Goal: Information Seeking & Learning: Learn about a topic

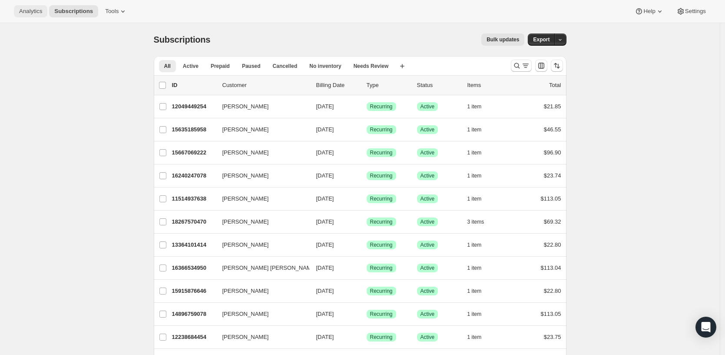
click at [31, 10] on span "Analytics" at bounding box center [30, 11] width 23 height 7
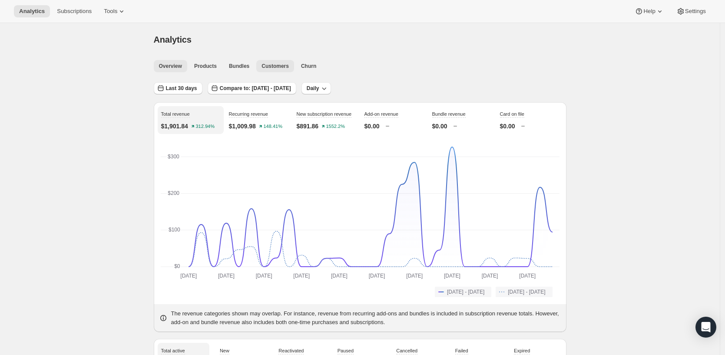
click at [279, 68] on span "Customers" at bounding box center [275, 66] width 27 height 7
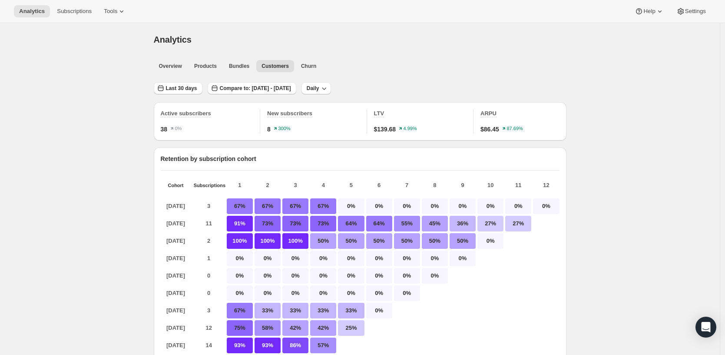
scroll to position [0, 0]
click at [180, 90] on span "Last 30 days" at bounding box center [181, 88] width 31 height 7
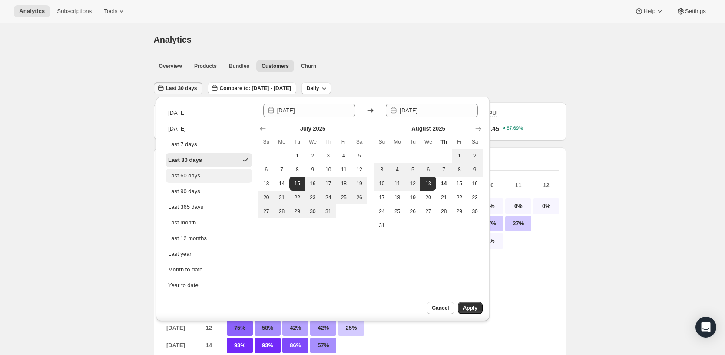
click at [196, 173] on div "Last 60 days" at bounding box center [184, 175] width 32 height 9
type input "[DATE]"
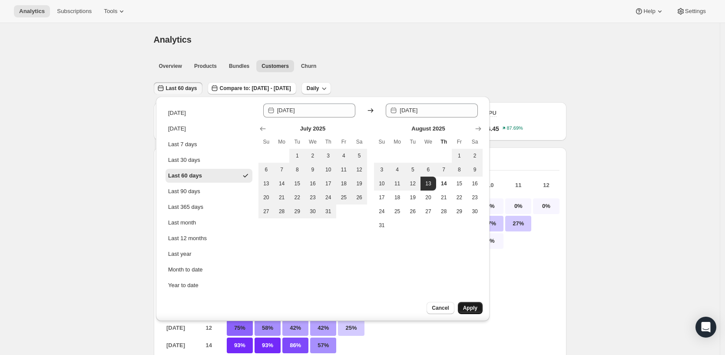
click at [469, 304] on button "Apply" at bounding box center [470, 308] width 25 height 12
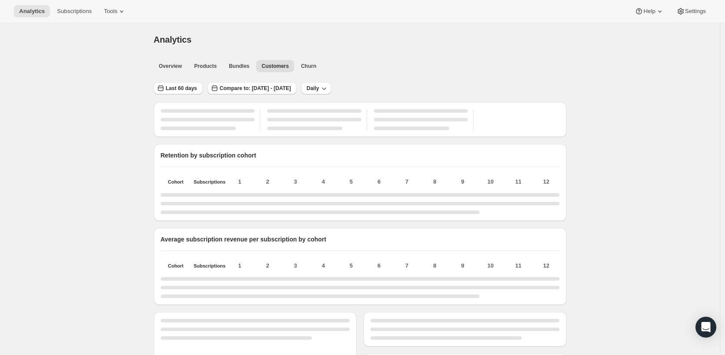
scroll to position [0, 0]
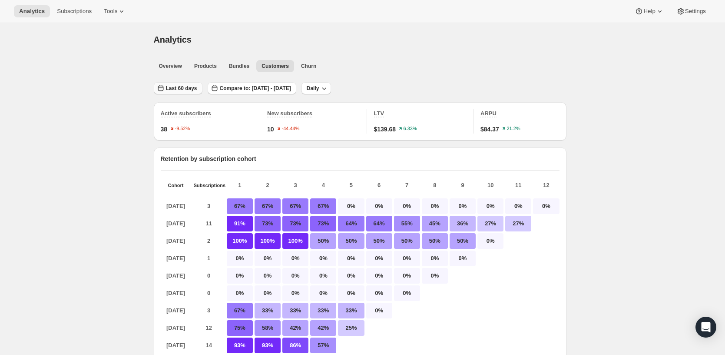
click at [182, 90] on span "Last 60 days" at bounding box center [181, 88] width 31 height 7
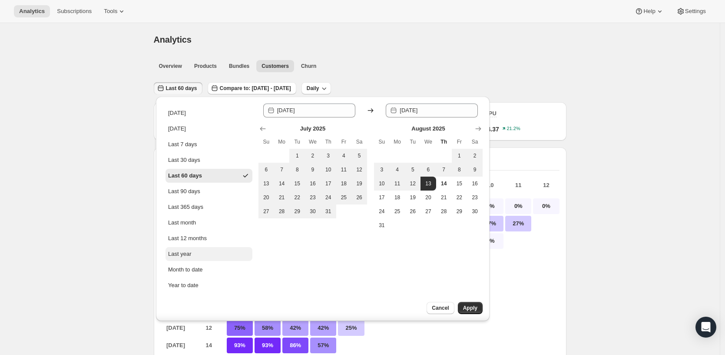
click at [192, 255] on button "Last year" at bounding box center [209, 254] width 87 height 14
type input "[DATE]"
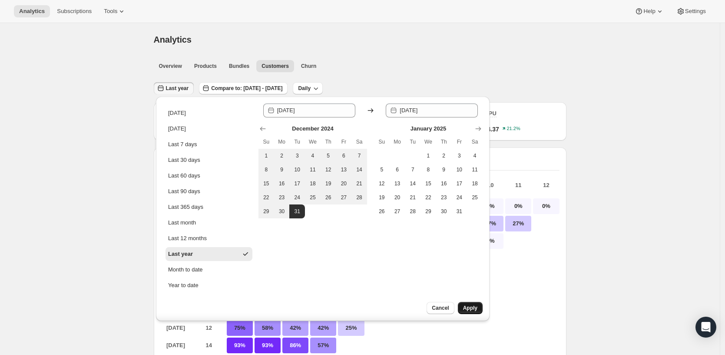
click at [475, 309] on span "Apply" at bounding box center [470, 307] width 14 height 7
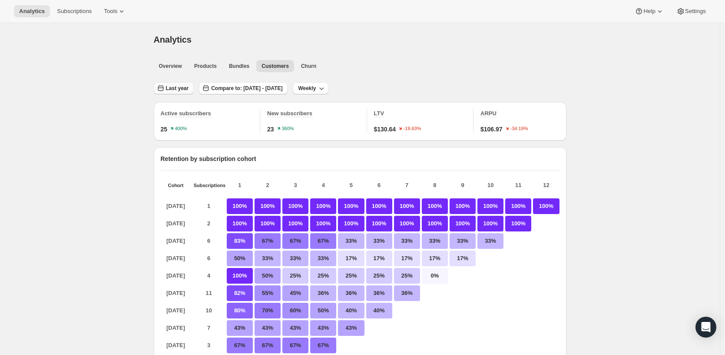
click at [170, 88] on span "Last year" at bounding box center [177, 88] width 23 height 7
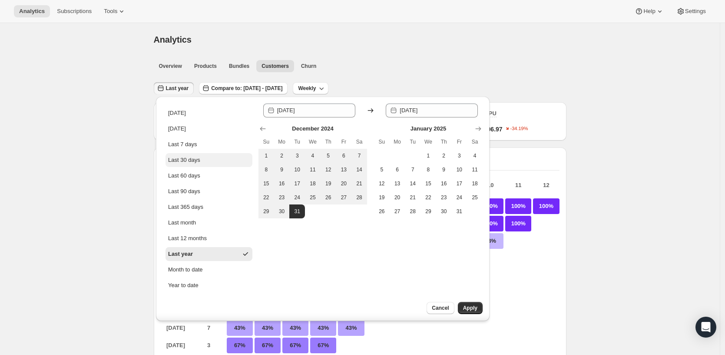
click at [188, 155] on button "Last 30 days" at bounding box center [209, 160] width 87 height 14
type input "[DATE]"
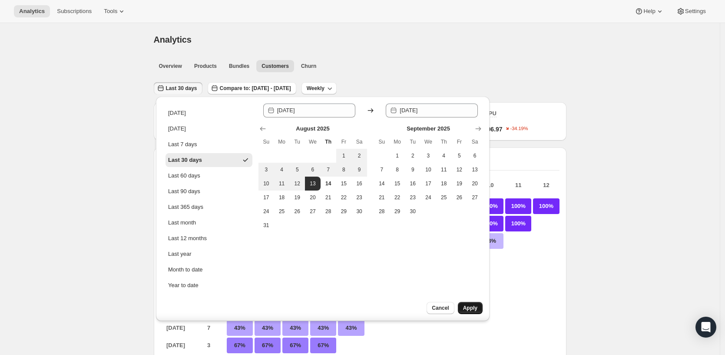
click at [479, 310] on button "Apply" at bounding box center [470, 308] width 25 height 12
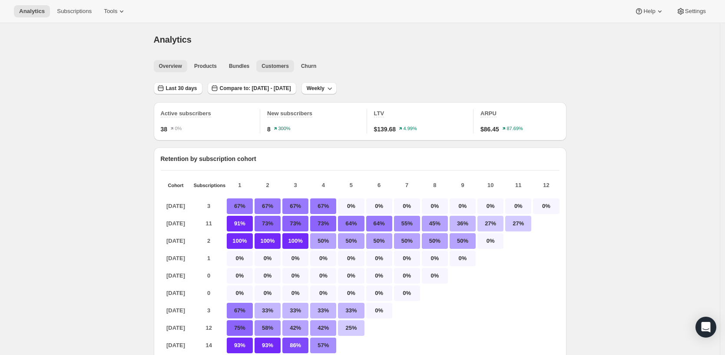
click at [182, 66] on span "Overview" at bounding box center [170, 66] width 23 height 7
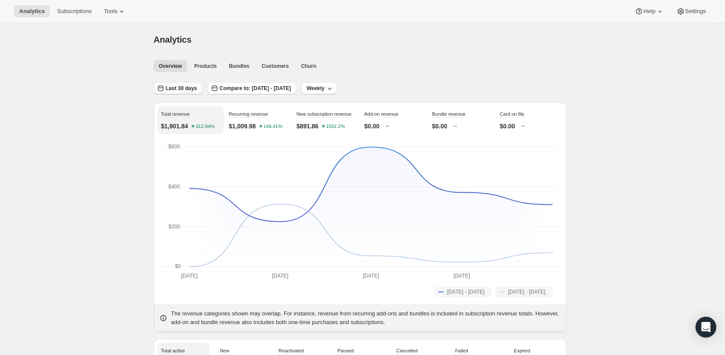
click at [190, 86] on span "Last 30 days" at bounding box center [181, 88] width 31 height 7
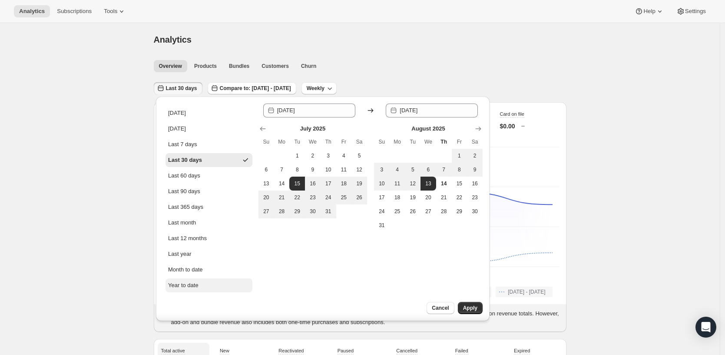
click at [187, 283] on div "Year to date" at bounding box center [183, 285] width 30 height 9
type input "[DATE]"
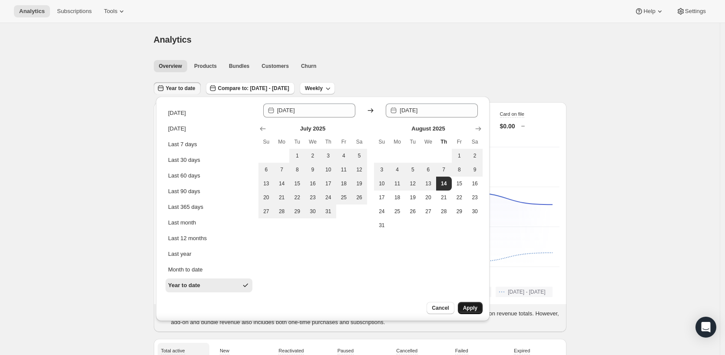
click at [468, 310] on span "Apply" at bounding box center [470, 307] width 14 height 7
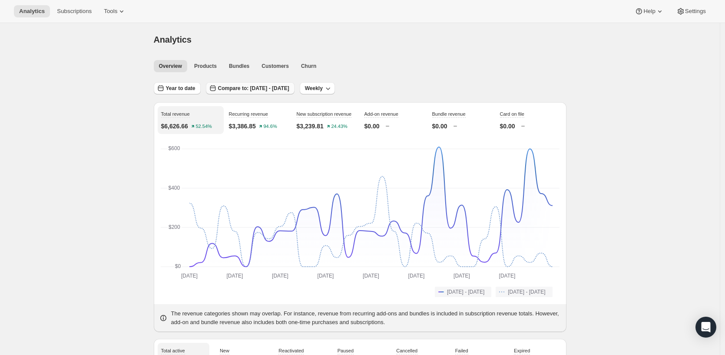
click at [250, 94] on button "Compare to: [DATE] - [DATE]" at bounding box center [250, 88] width 89 height 12
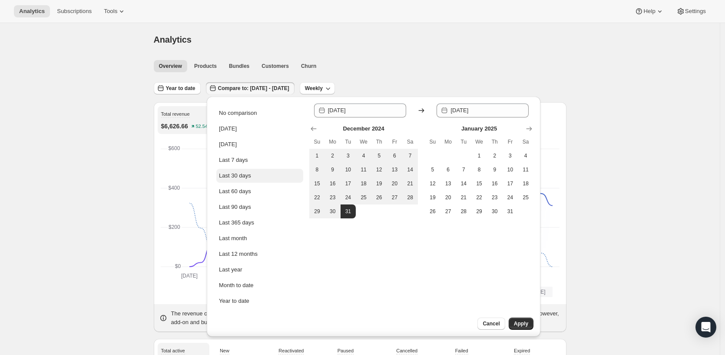
click at [258, 178] on button "Last 30 days" at bounding box center [259, 176] width 87 height 14
type input "[DATE]"
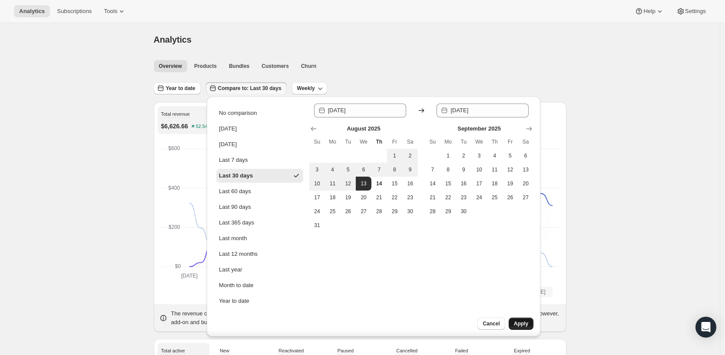
click at [522, 325] on span "Apply" at bounding box center [521, 323] width 14 height 7
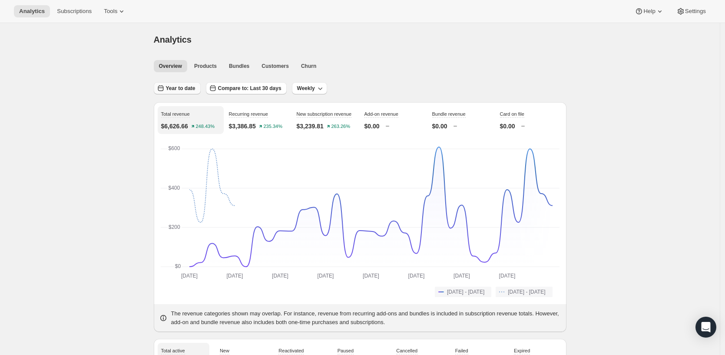
click at [188, 88] on span "Year to date" at bounding box center [181, 88] width 30 height 7
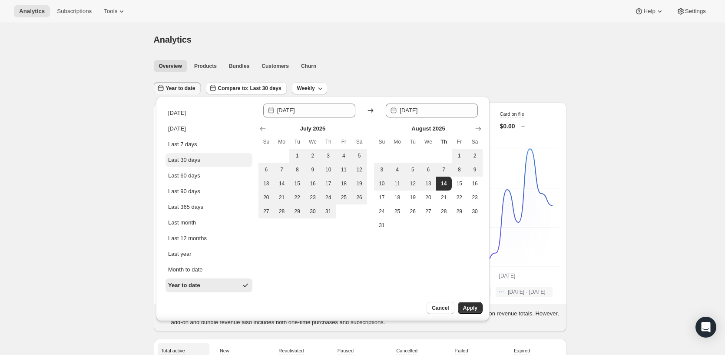
click at [202, 160] on button "Last 30 days" at bounding box center [209, 160] width 87 height 14
type input "[DATE]"
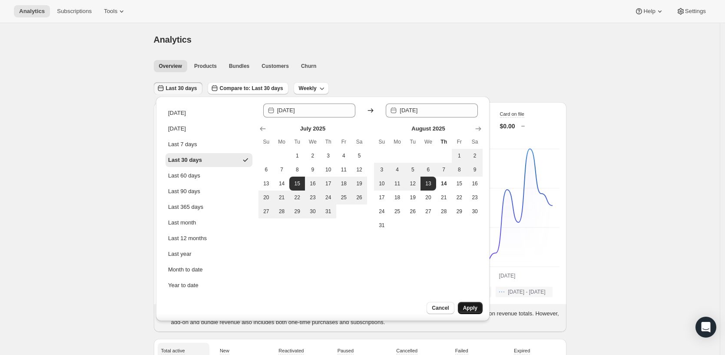
click at [476, 311] on span "Apply" at bounding box center [470, 307] width 14 height 7
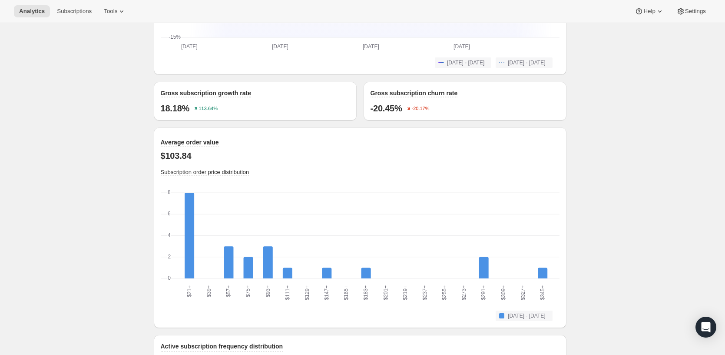
scroll to position [782, 0]
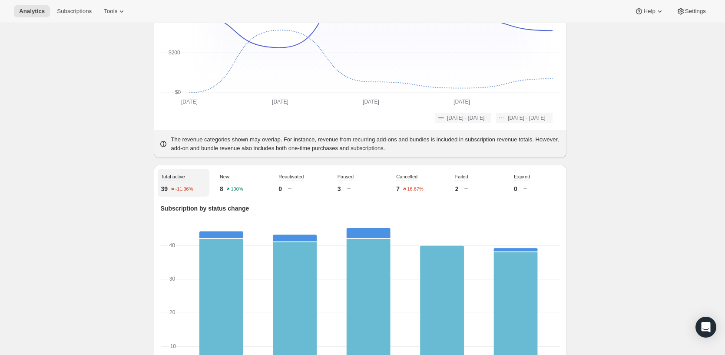
scroll to position [0, 0]
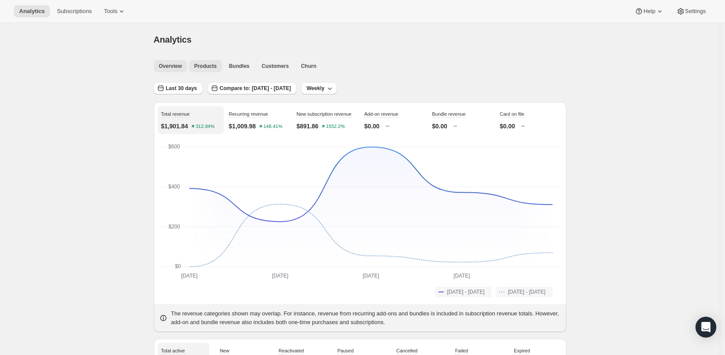
click at [217, 71] on button "Products" at bounding box center [205, 66] width 33 height 12
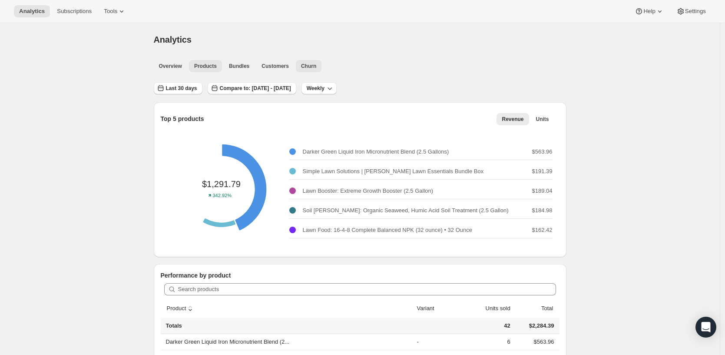
click at [305, 66] on span "Churn" at bounding box center [308, 66] width 15 height 7
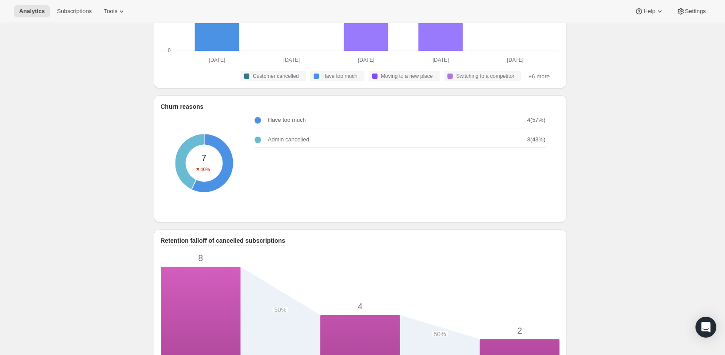
scroll to position [261, 0]
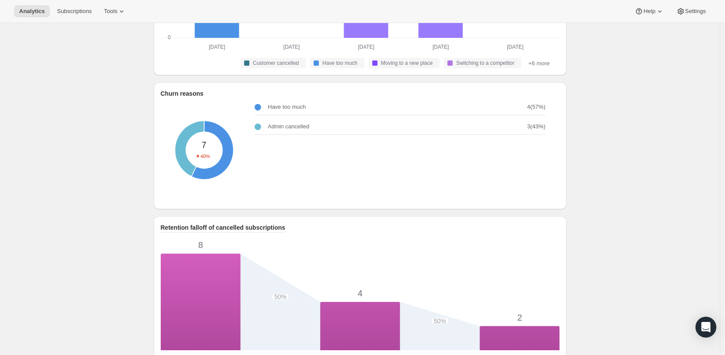
click at [345, 173] on div "Have too much 4 ( 57 %) Admin cancelled 3 ( 43 %)" at bounding box center [404, 150] width 298 height 109
click at [266, 115] on div "Have too much 4 ( 57 %)" at bounding box center [400, 107] width 291 height 16
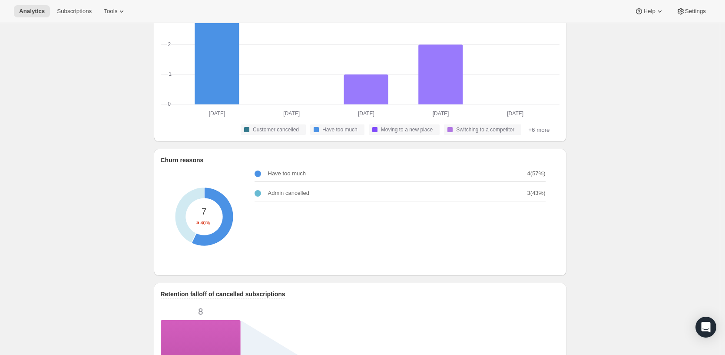
scroll to position [174, 0]
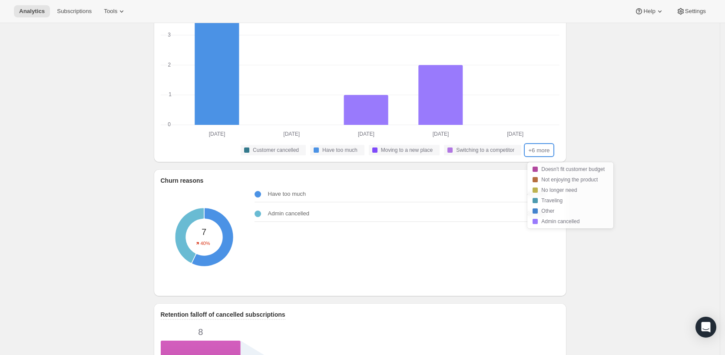
click at [547, 155] on button "+6 more" at bounding box center [539, 150] width 27 height 10
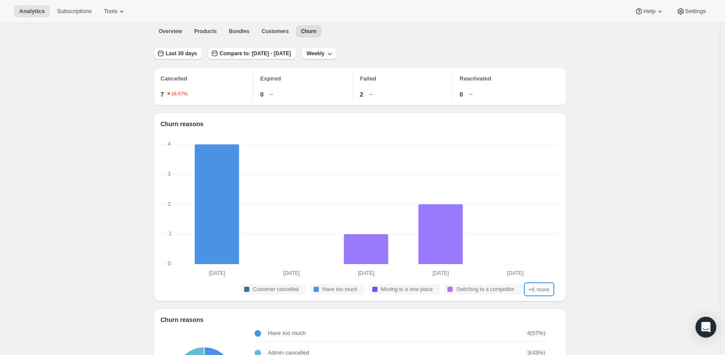
scroll to position [0, 0]
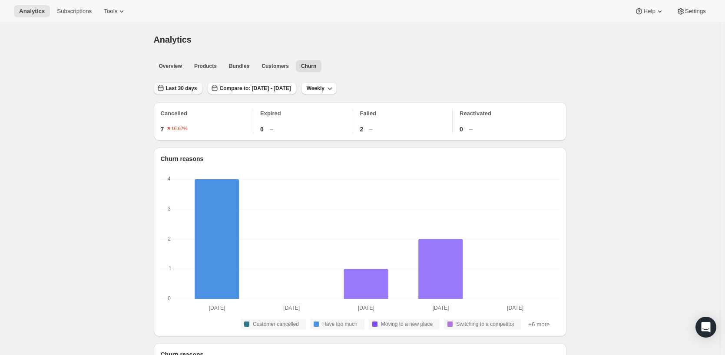
click at [183, 90] on span "Last 30 days" at bounding box center [181, 88] width 31 height 7
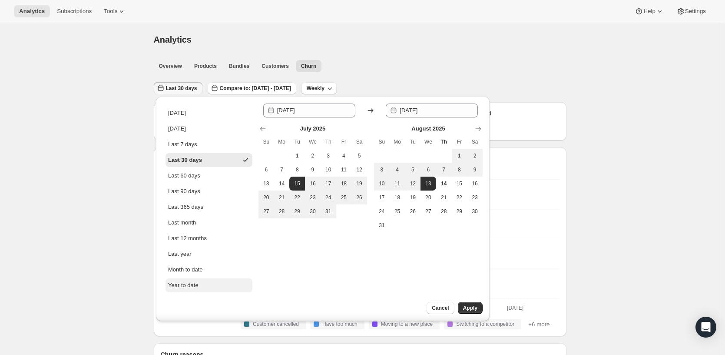
click at [176, 285] on div "Year to date" at bounding box center [183, 285] width 30 height 9
type input "[DATE]"
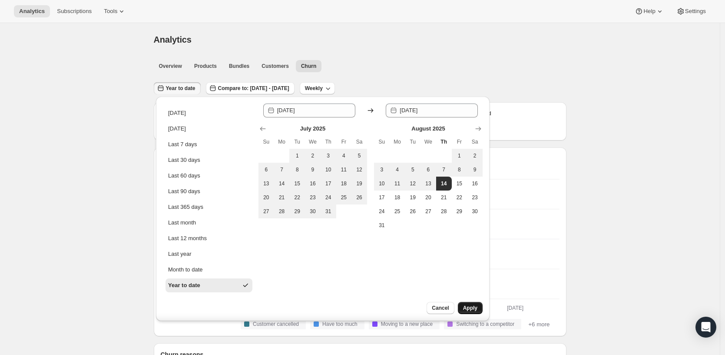
click at [468, 306] on span "Apply" at bounding box center [470, 307] width 14 height 7
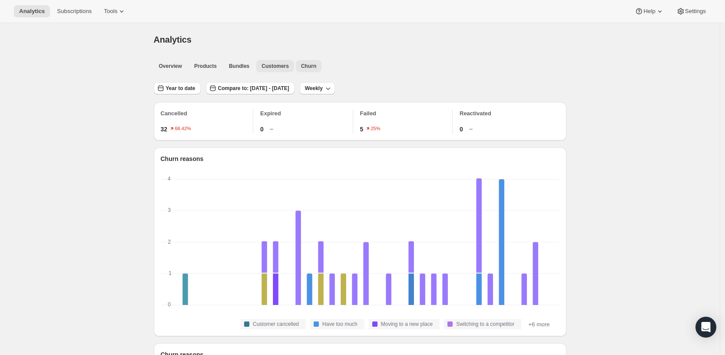
click at [262, 67] on span "Customers" at bounding box center [275, 66] width 27 height 7
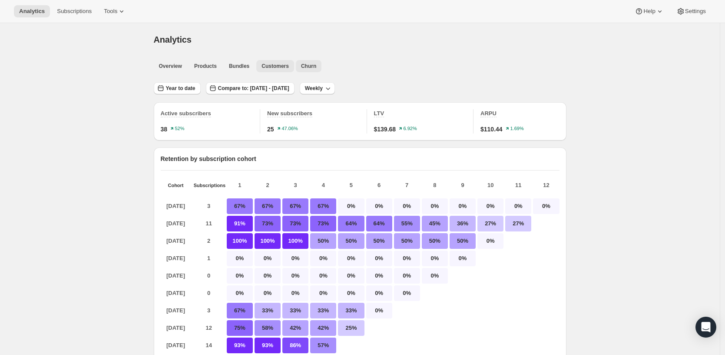
click at [301, 65] on span "Churn" at bounding box center [308, 66] width 15 height 7
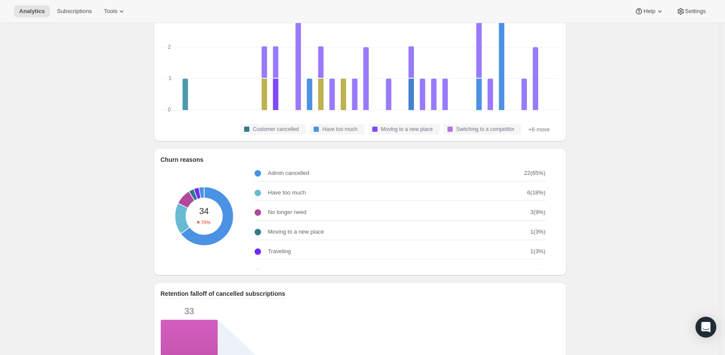
scroll to position [174, 0]
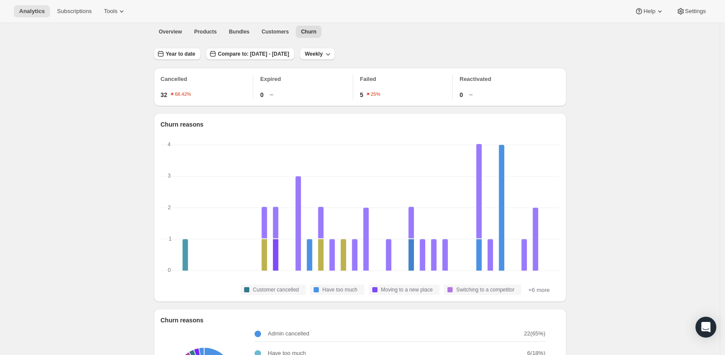
scroll to position [0, 0]
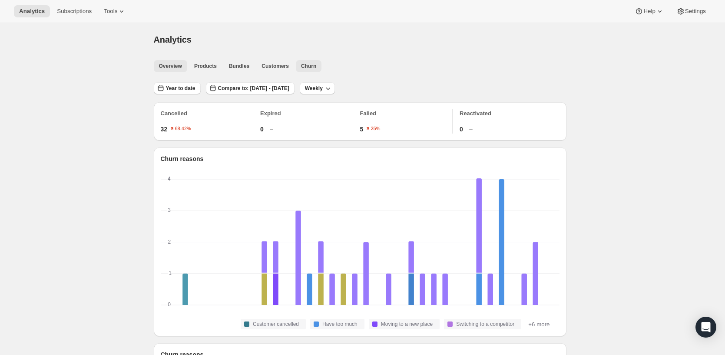
click at [181, 68] on span "Overview" at bounding box center [170, 66] width 23 height 7
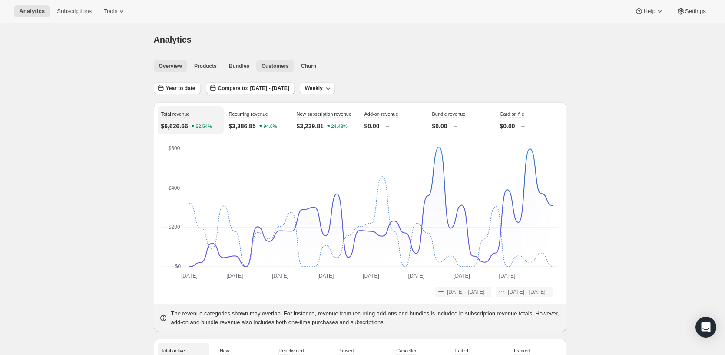
click at [279, 71] on button "Customers" at bounding box center [275, 66] width 38 height 12
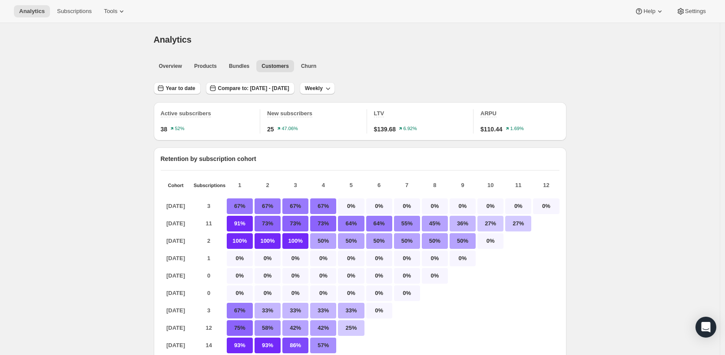
click at [306, 68] on span "Churn" at bounding box center [308, 66] width 15 height 7
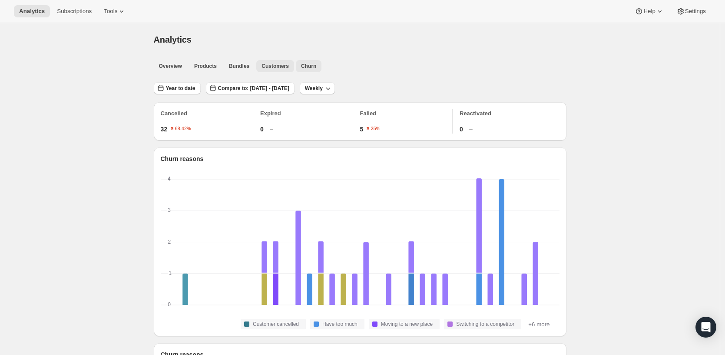
click at [259, 70] on button "Customers" at bounding box center [275, 66] width 38 height 12
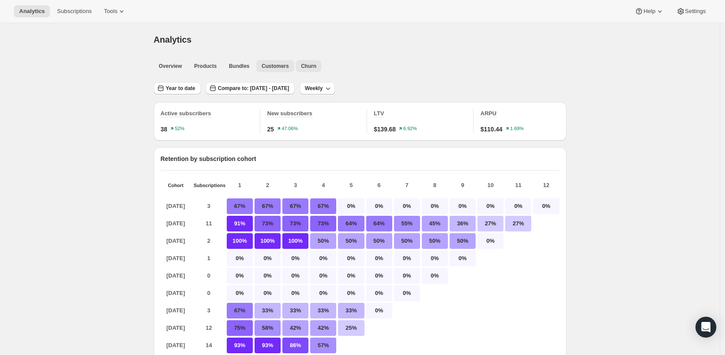
click at [301, 66] on span "Churn" at bounding box center [308, 66] width 15 height 7
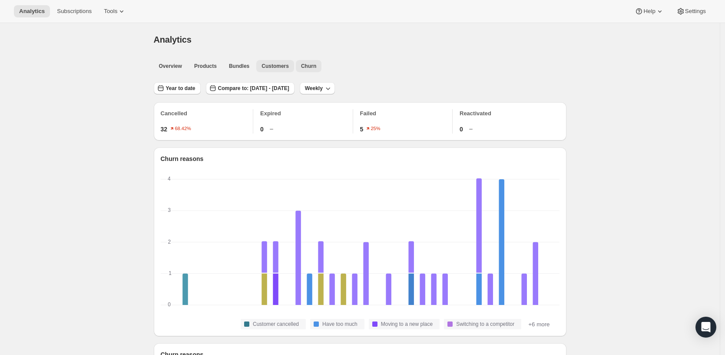
click at [266, 71] on button "Customers" at bounding box center [275, 66] width 38 height 12
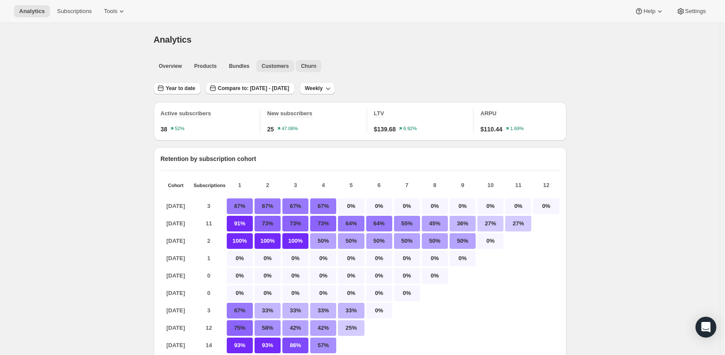
click at [315, 69] on button "Churn" at bounding box center [309, 66] width 26 height 12
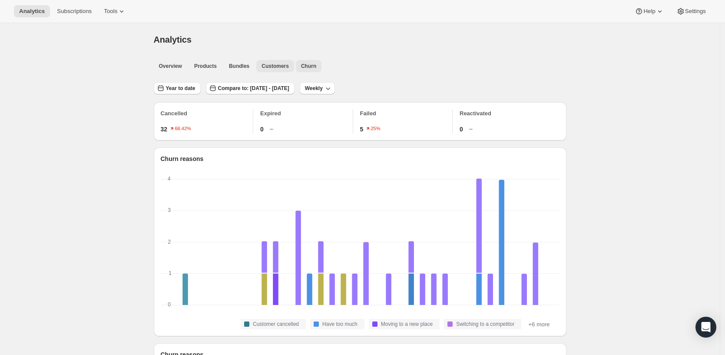
click at [267, 65] on span "Customers" at bounding box center [275, 66] width 27 height 7
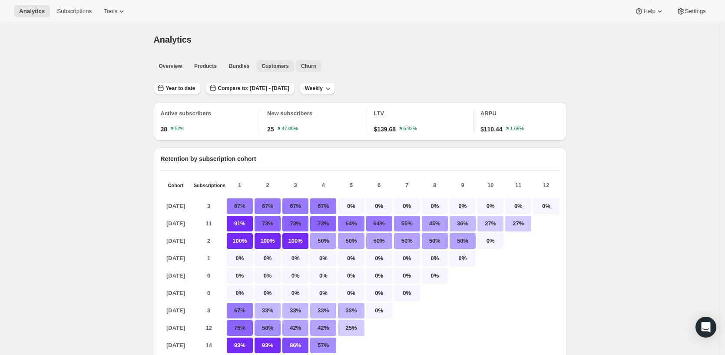
click at [296, 66] on button "Churn" at bounding box center [309, 66] width 26 height 12
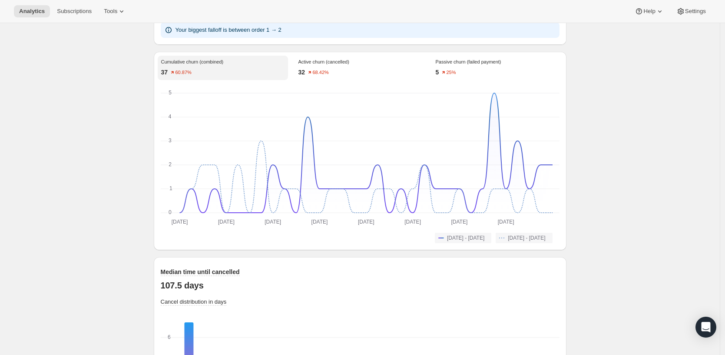
scroll to position [522, 0]
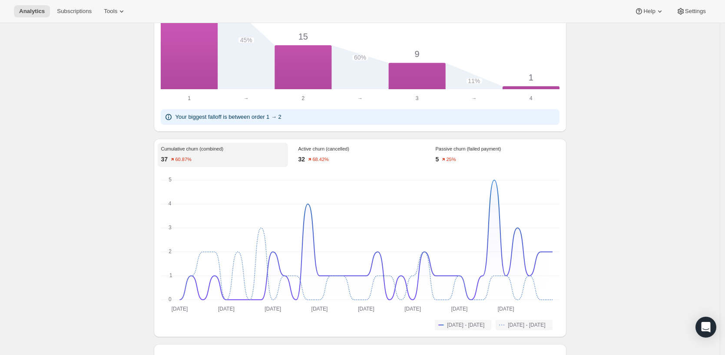
click at [360, 161] on div "Active churn (cancelled) 32 68.42%" at bounding box center [360, 155] width 130 height 24
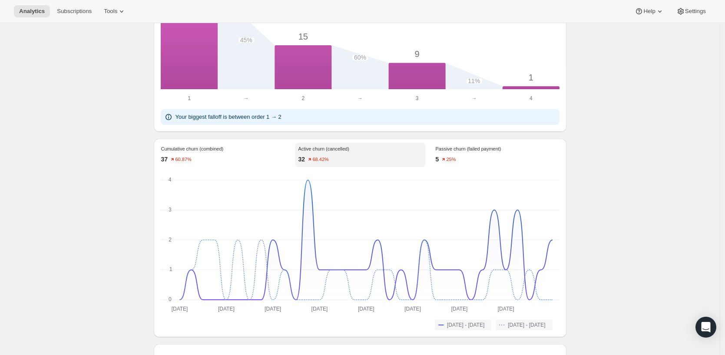
click at [252, 163] on div "37 60.87%" at bounding box center [222, 159] width 123 height 9
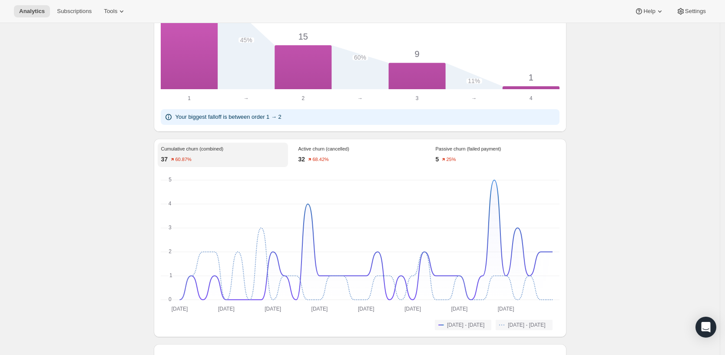
click at [601, 145] on div "Analytics. This page is ready Analytics Overview Products Bundles Customers Chu…" at bounding box center [360, 50] width 720 height 1099
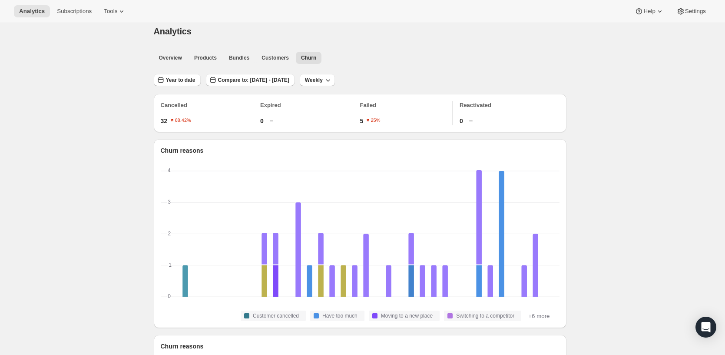
scroll to position [0, 0]
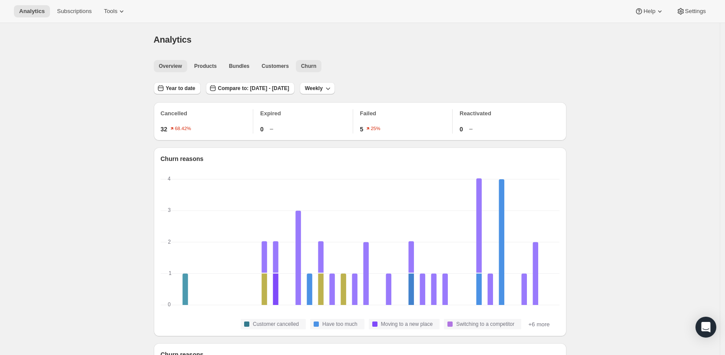
click at [179, 66] on span "Overview" at bounding box center [170, 66] width 23 height 7
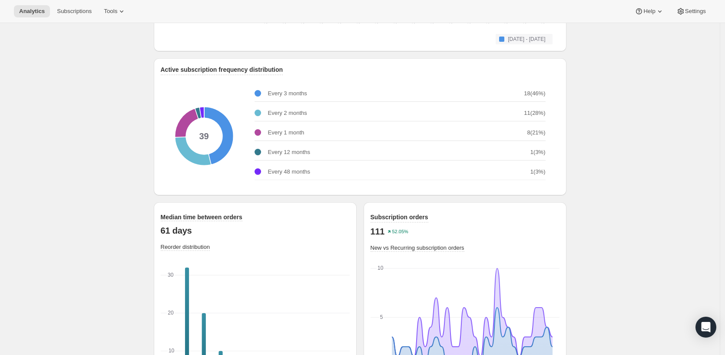
scroll to position [1115, 0]
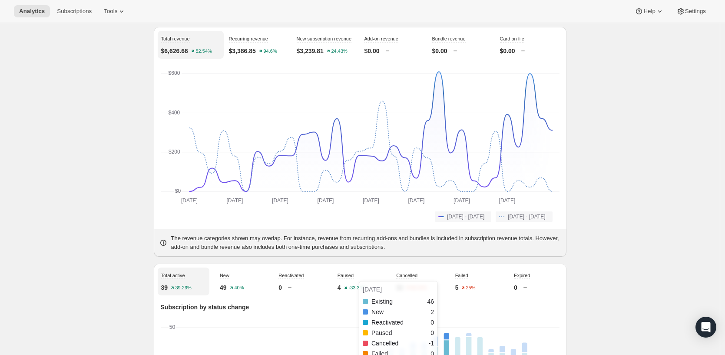
scroll to position [0, 0]
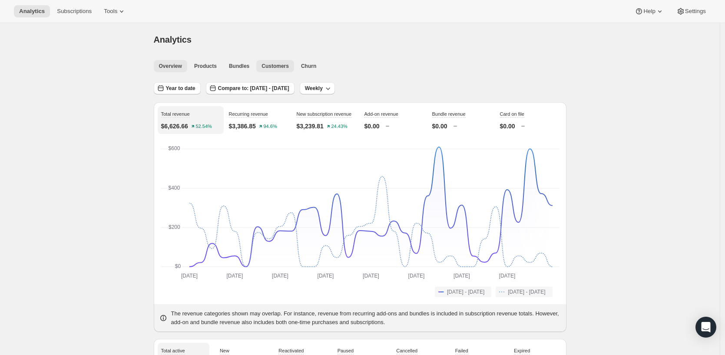
click at [275, 69] on span "Customers" at bounding box center [275, 66] width 27 height 7
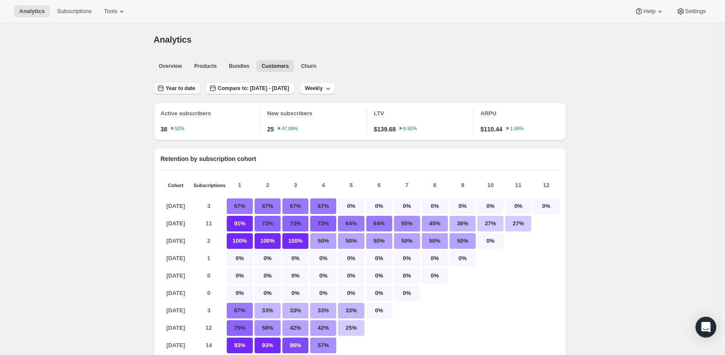
click at [198, 85] on button "Year to date" at bounding box center [177, 88] width 47 height 12
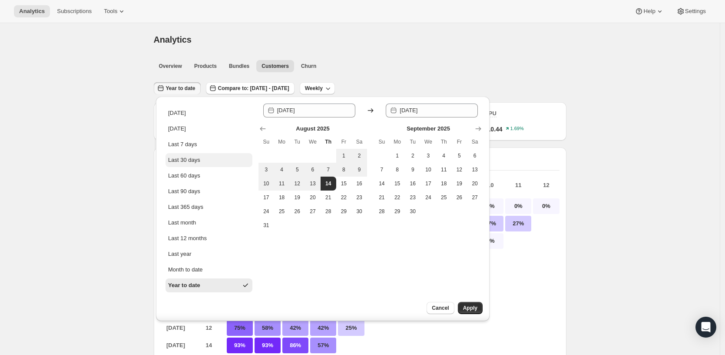
click at [184, 158] on div "Last 30 days" at bounding box center [184, 160] width 32 height 9
type input "[DATE]"
click at [473, 306] on span "Apply" at bounding box center [470, 307] width 14 height 7
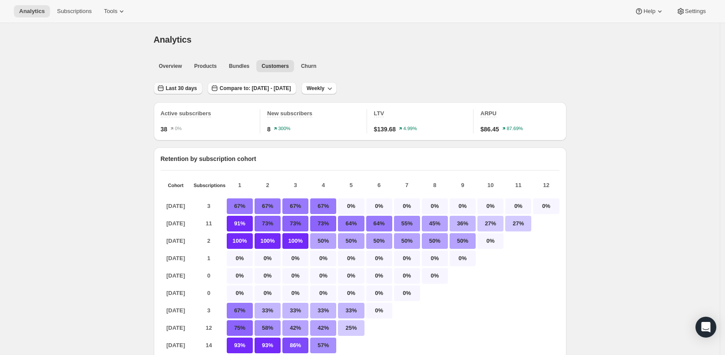
click at [202, 92] on button "Last 30 days" at bounding box center [178, 88] width 49 height 12
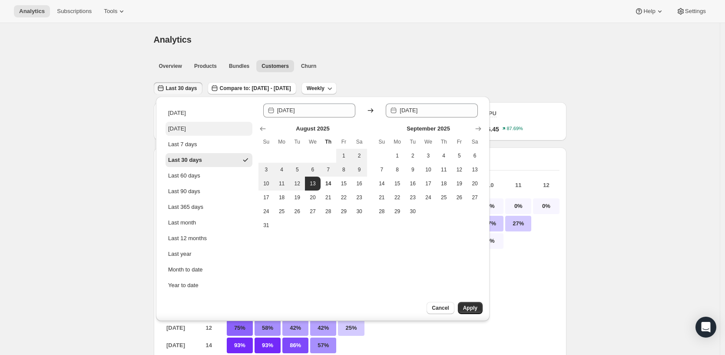
click at [184, 133] on div "[DATE]" at bounding box center [177, 128] width 18 height 9
type input "[DATE]"
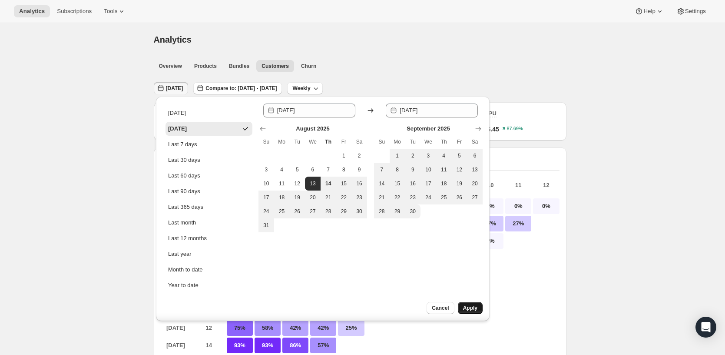
click at [473, 306] on span "Apply" at bounding box center [470, 307] width 14 height 7
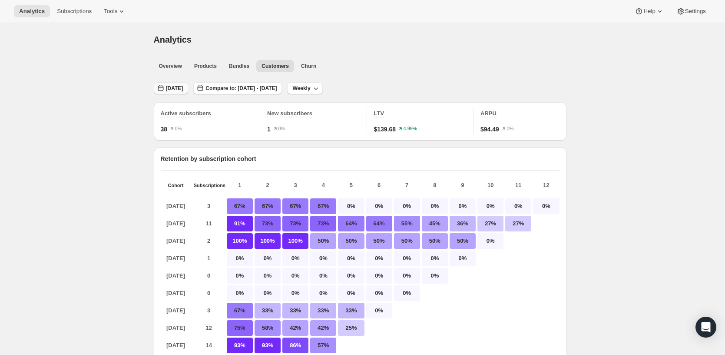
click at [183, 83] on button "[DATE]" at bounding box center [171, 88] width 35 height 12
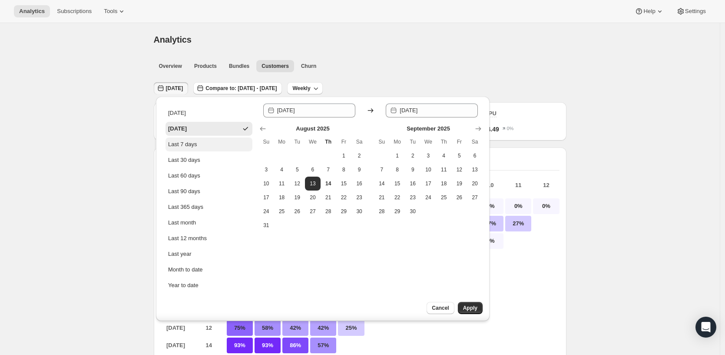
click at [182, 146] on div "Last 7 days" at bounding box center [182, 144] width 29 height 9
type input "[DATE]"
click at [469, 309] on span "Apply" at bounding box center [470, 307] width 14 height 7
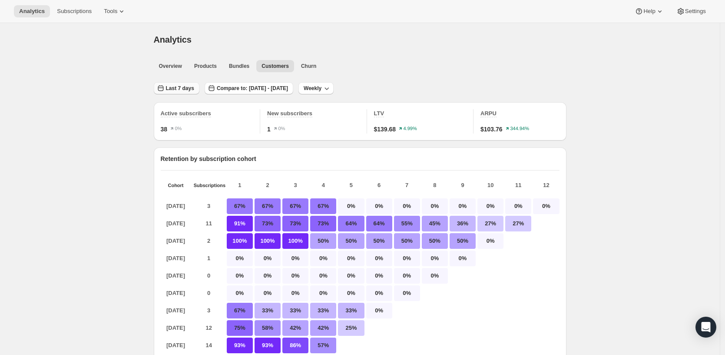
click at [175, 87] on span "Last 7 days" at bounding box center [180, 88] width 28 height 7
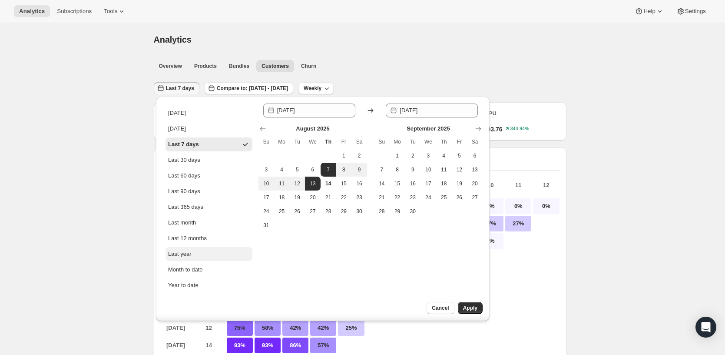
click at [194, 252] on button "Last year" at bounding box center [209, 254] width 87 height 14
type input "[DATE]"
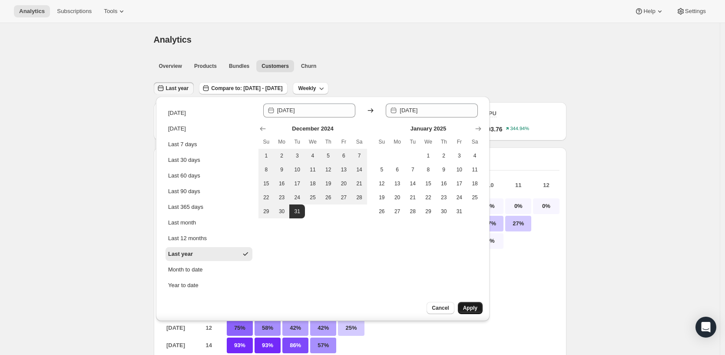
click at [467, 302] on button "Apply" at bounding box center [470, 308] width 25 height 12
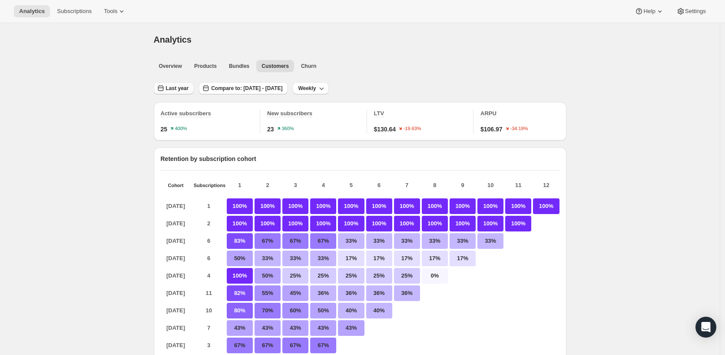
click at [186, 90] on span "Last year" at bounding box center [177, 88] width 23 height 7
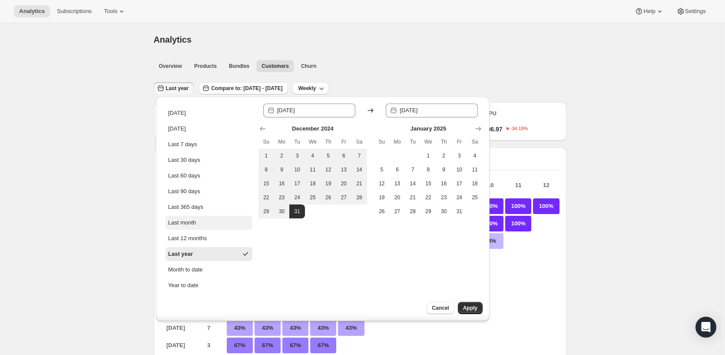
click at [193, 218] on button "Last month" at bounding box center [209, 223] width 87 height 14
type input "[DATE]"
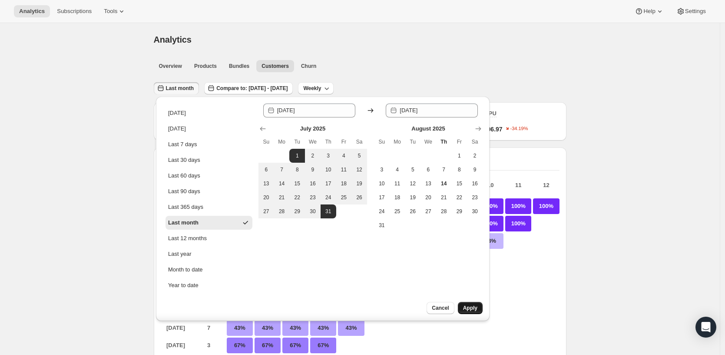
click at [464, 307] on span "Apply" at bounding box center [470, 307] width 14 height 7
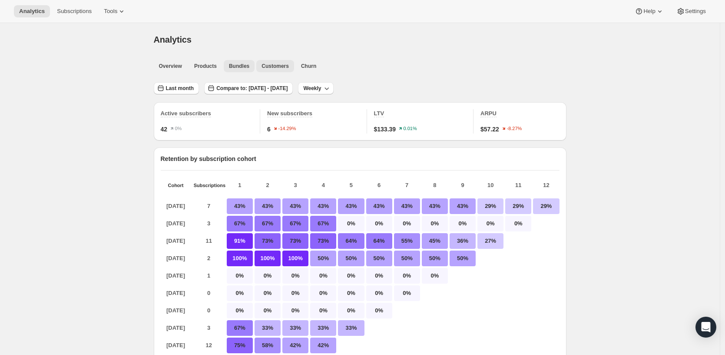
click at [235, 67] on span "Bundles" at bounding box center [239, 66] width 20 height 7
click at [209, 66] on span "Products" at bounding box center [205, 66] width 23 height 7
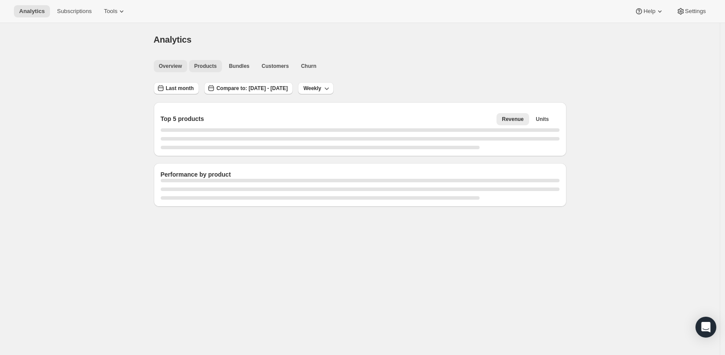
click at [175, 71] on button "Overview" at bounding box center [170, 66] width 33 height 12
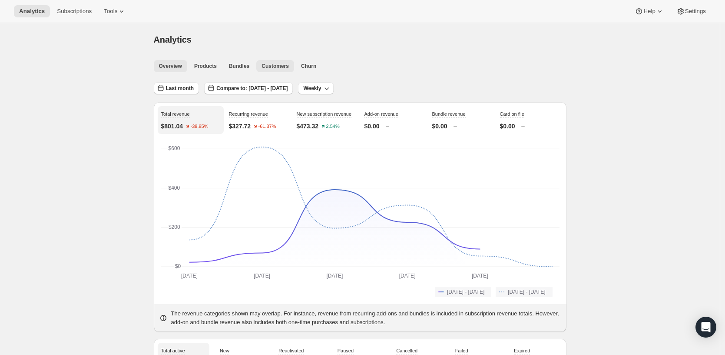
click at [257, 69] on button "Customers" at bounding box center [275, 66] width 38 height 12
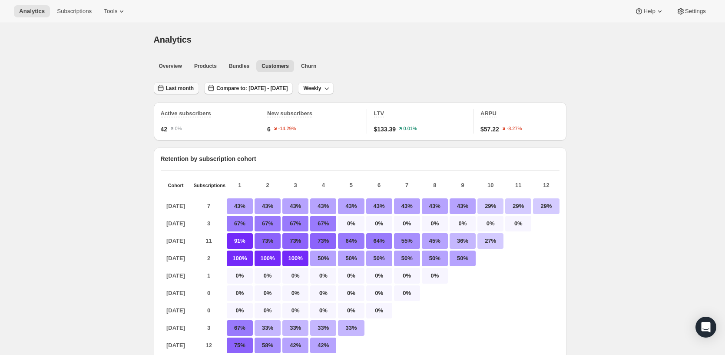
click at [196, 83] on button "Last month" at bounding box center [177, 88] width 46 height 12
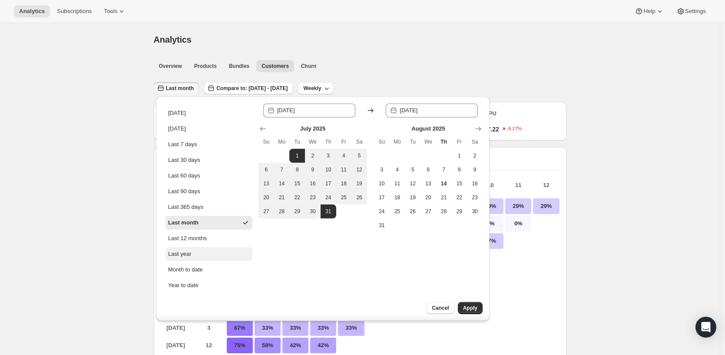
click at [193, 257] on button "Last year" at bounding box center [209, 254] width 87 height 14
type input "[DATE]"
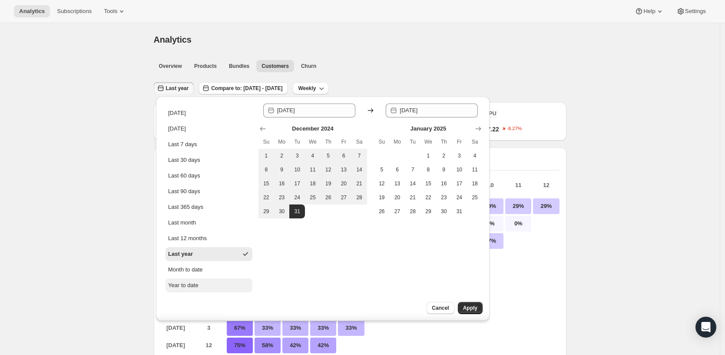
click at [189, 282] on div "Year to date" at bounding box center [183, 285] width 30 height 9
type input "[DATE]"
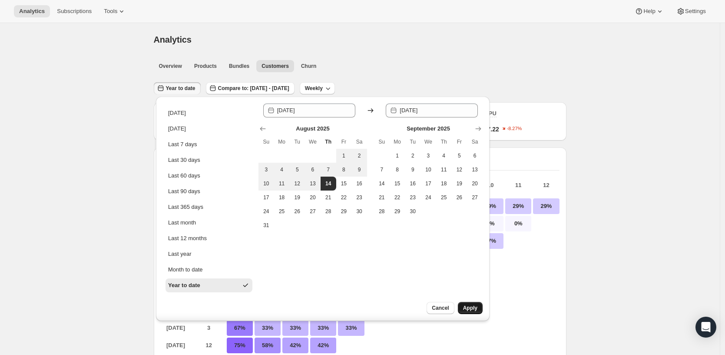
click at [467, 304] on button "Apply" at bounding box center [470, 308] width 25 height 12
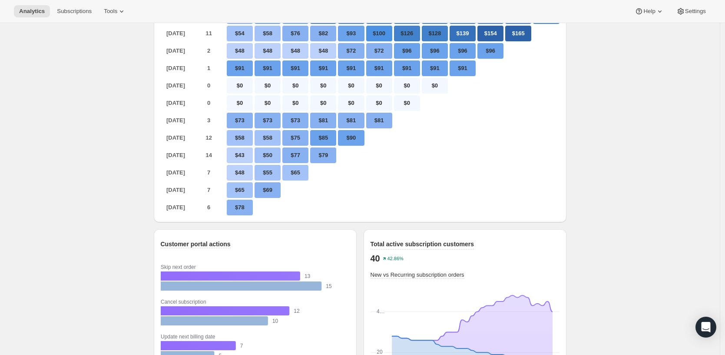
scroll to position [609, 0]
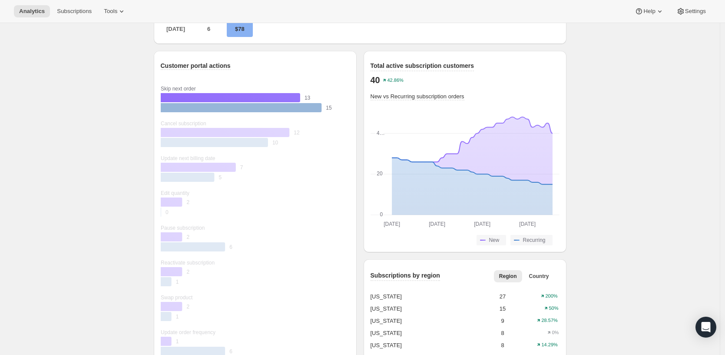
scroll to position [695, 0]
